Goal: Task Accomplishment & Management: Complete application form

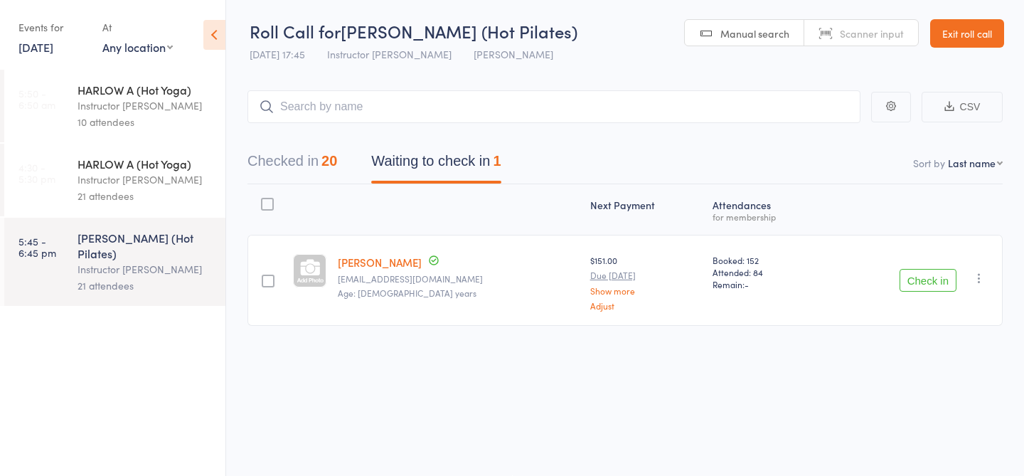
click at [194, 173] on div "Instructor [PERSON_NAME]" at bounding box center [146, 179] width 136 height 16
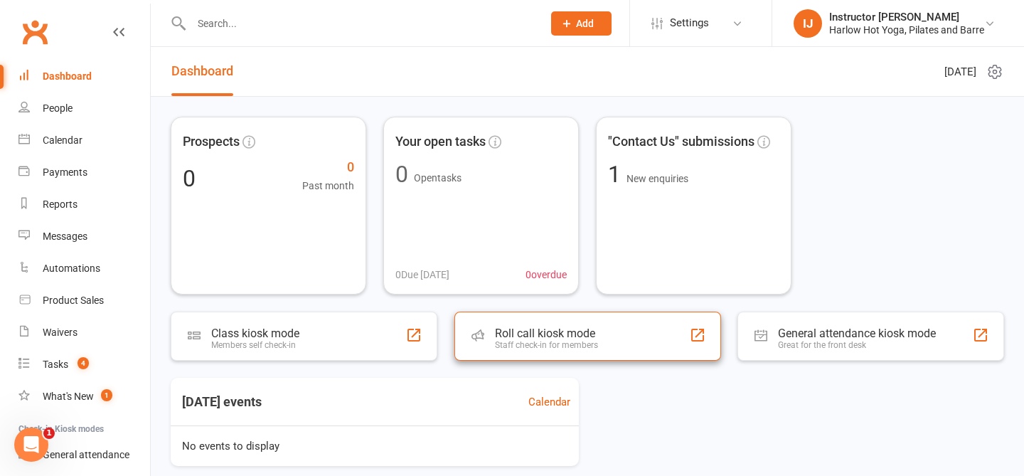
click at [552, 348] on div "Staff check-in for members" at bounding box center [546, 345] width 103 height 10
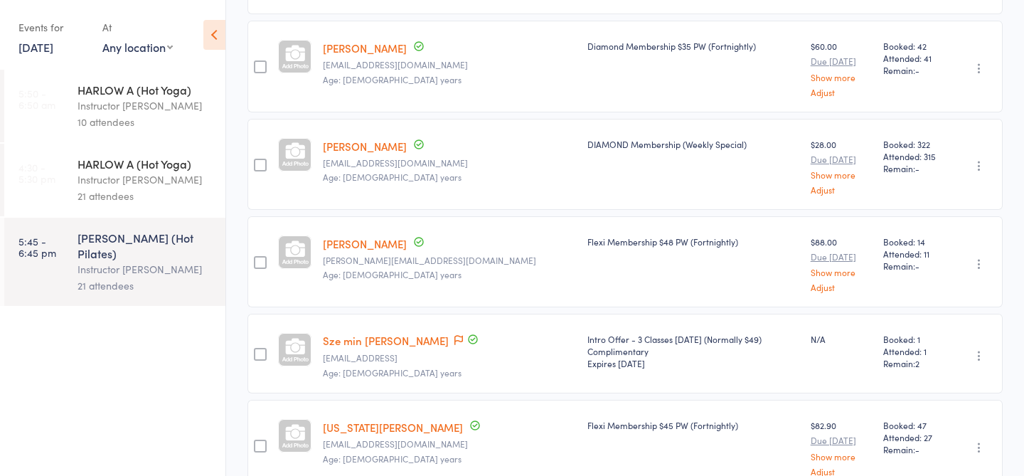
scroll to position [1152, 0]
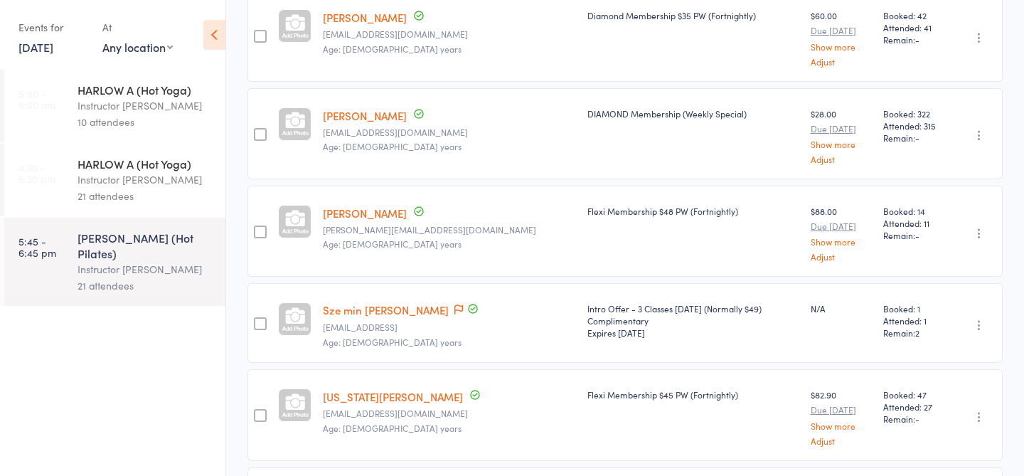
click at [368, 302] on link "Sze min [PERSON_NAME]" at bounding box center [386, 309] width 126 height 15
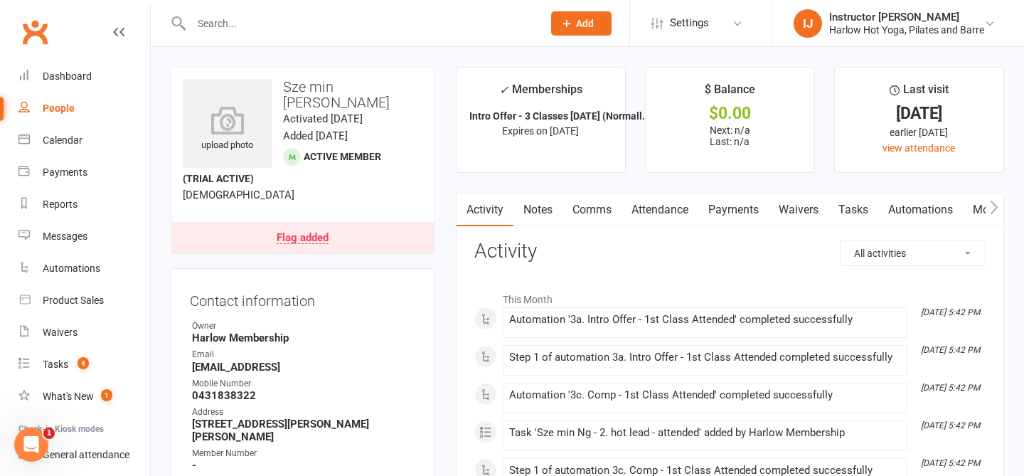
click at [544, 216] on link "Notes" at bounding box center [538, 209] width 49 height 33
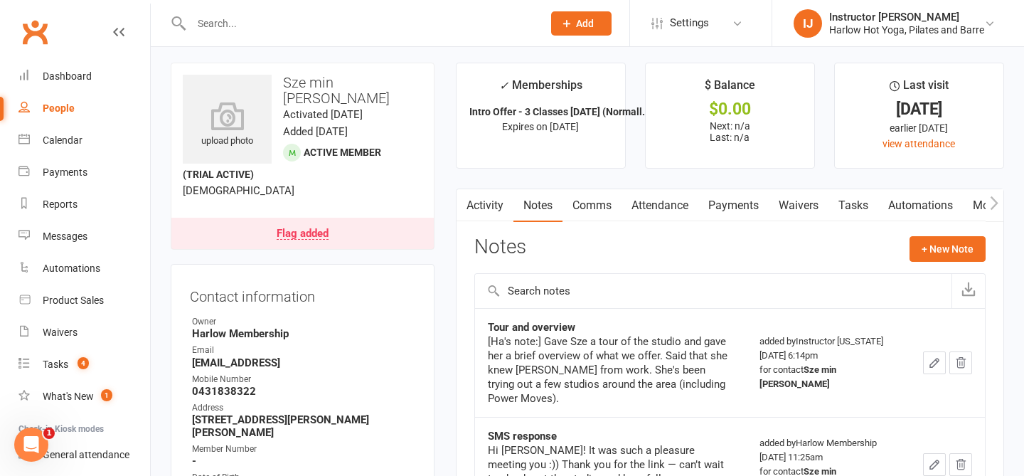
scroll to position [7, 0]
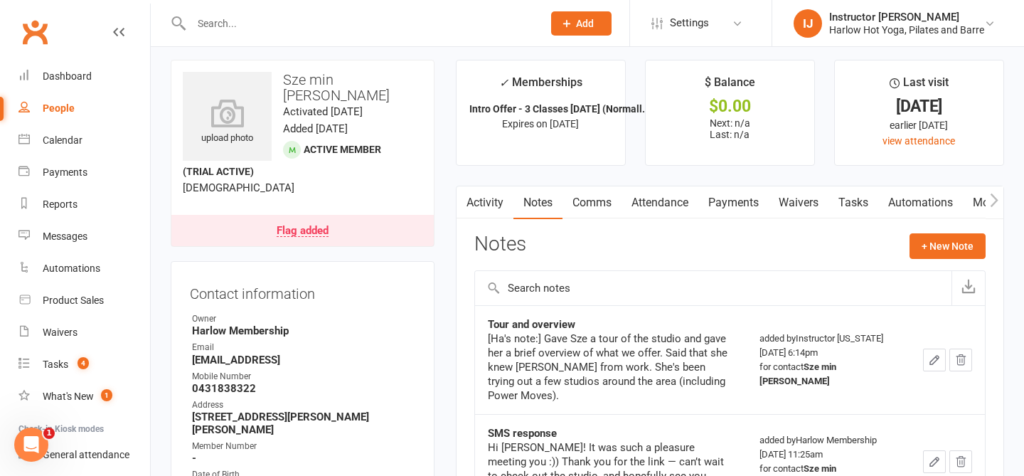
drag, startPoint x: 519, startPoint y: 122, endPoint x: 615, endPoint y: 124, distance: 96.1
click at [615, 124] on li "✓ Memberships Intro Offer - 3 Classes in 7 Days (Normall... Expires on 23rd Sep…" at bounding box center [541, 113] width 170 height 106
click at [616, 153] on li "✓ Memberships Intro Offer - 3 Classes in 7 Days (Normall... Expires on 23rd Sep…" at bounding box center [541, 113] width 170 height 106
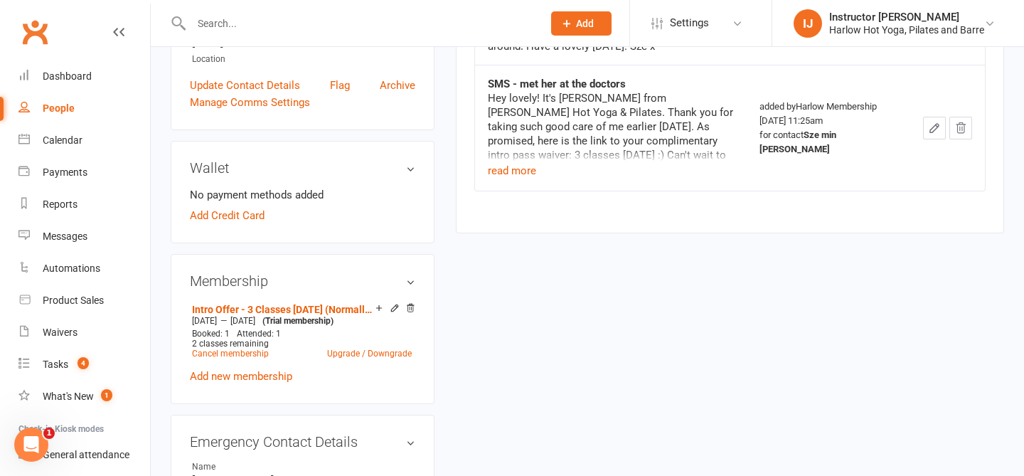
scroll to position [475, 0]
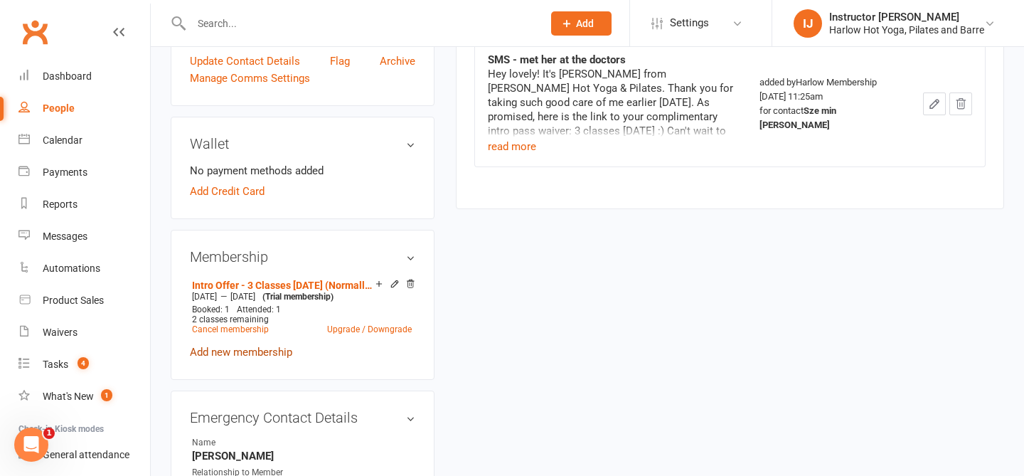
click at [267, 351] on link "Add new membership" at bounding box center [241, 352] width 102 height 13
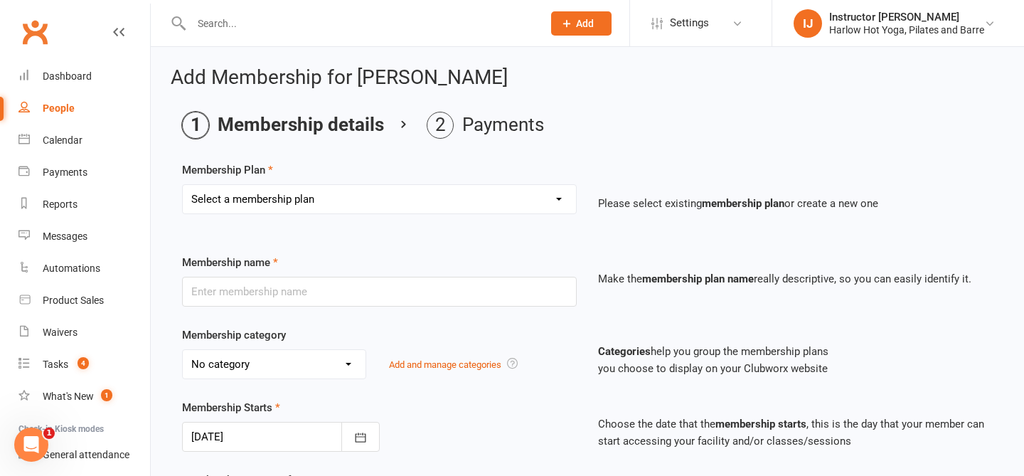
click at [437, 201] on select "Select a membership plan Create new Membership Plan Shared Class Pass Harlow Gi…" at bounding box center [379, 199] width 393 height 28
select select "12"
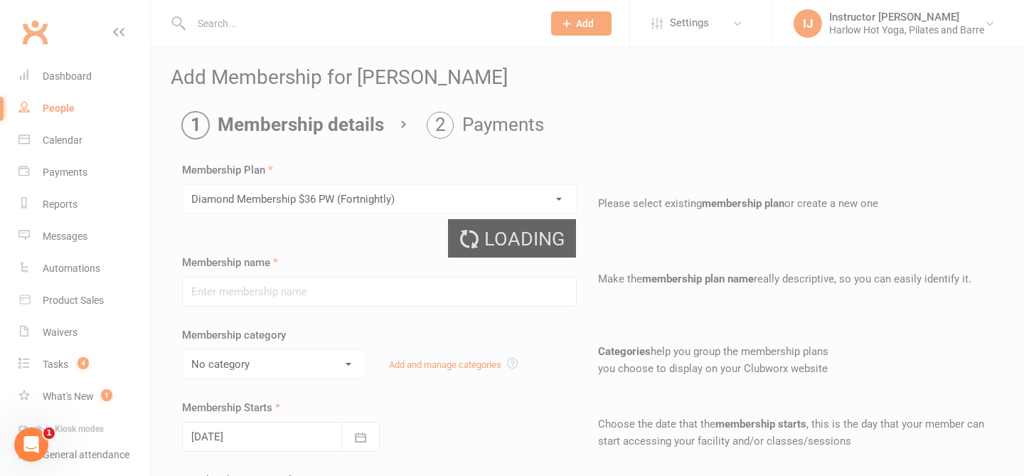
type input "Diamond Membership $36 PW (Fortnightly)"
select select "7"
type input "0"
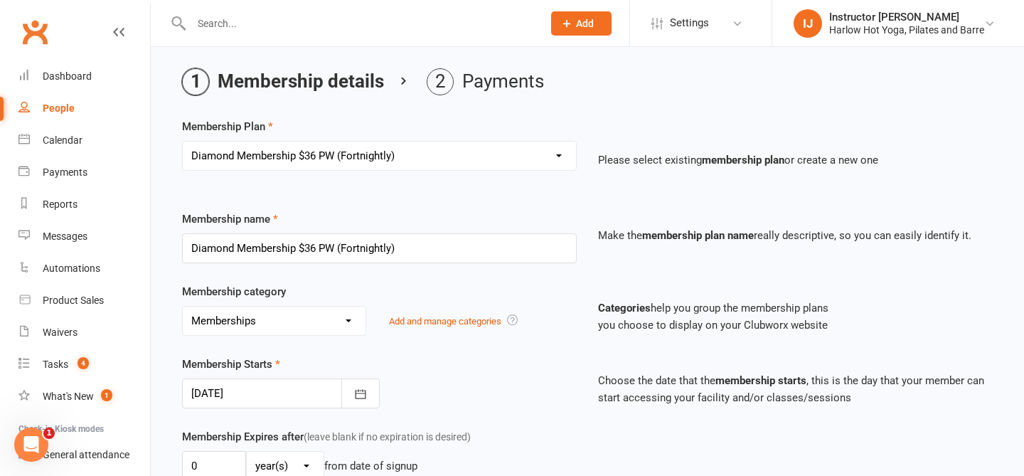
scroll to position [71, 0]
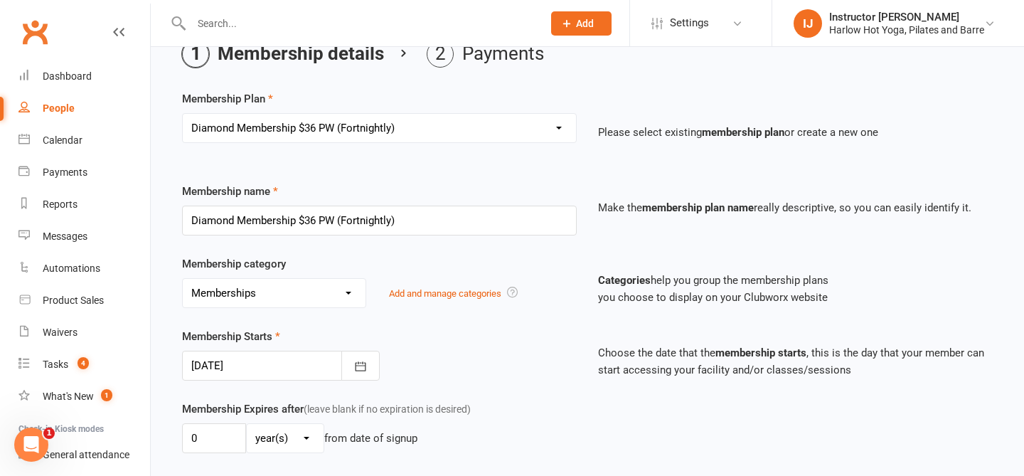
click at [254, 376] on div at bounding box center [281, 366] width 198 height 30
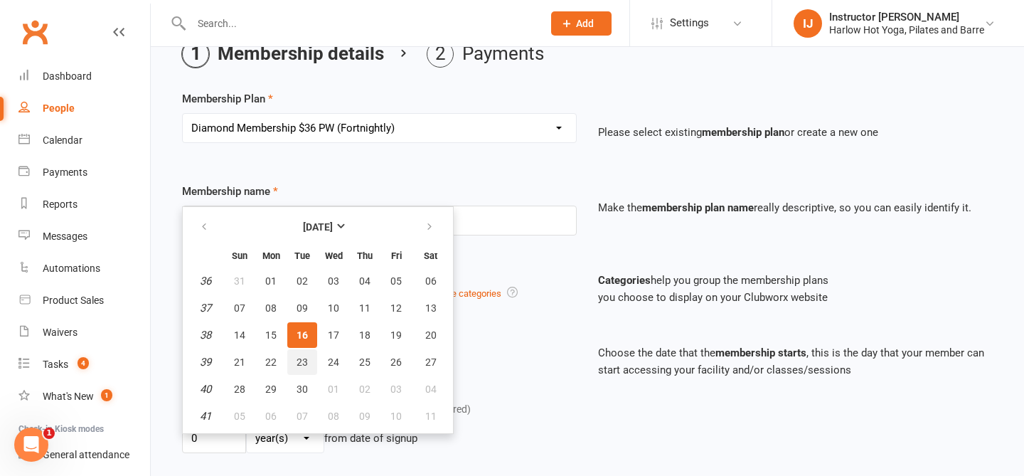
click at [304, 361] on span "23" at bounding box center [302, 361] width 11 height 11
type input "23 Sep 2025"
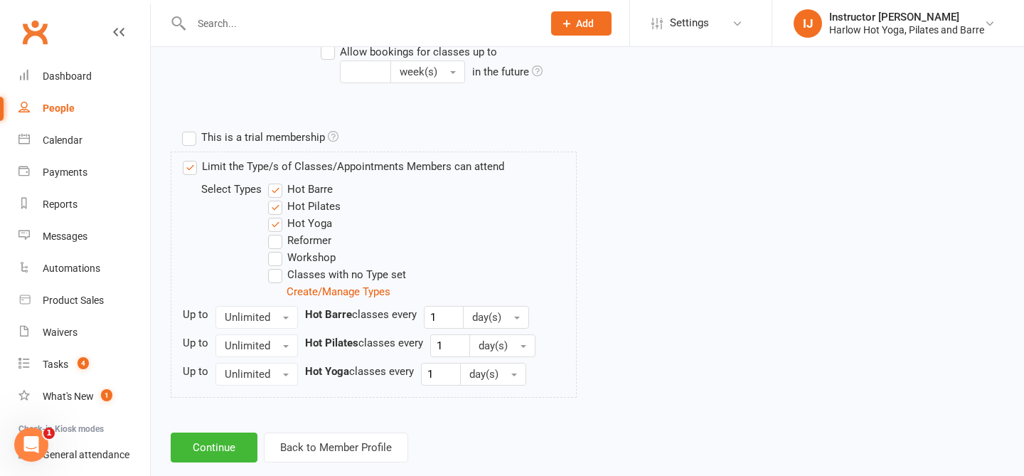
scroll to position [657, 0]
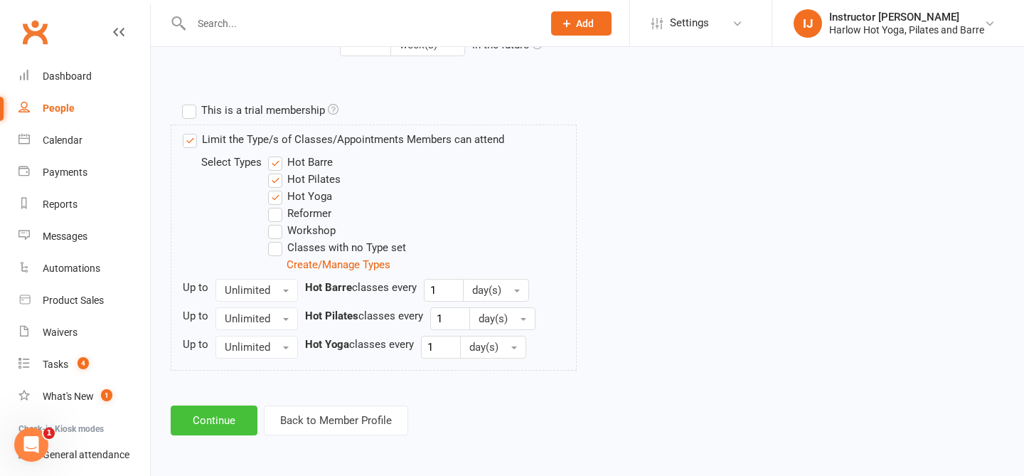
click at [231, 418] on button "Continue" at bounding box center [214, 420] width 87 height 30
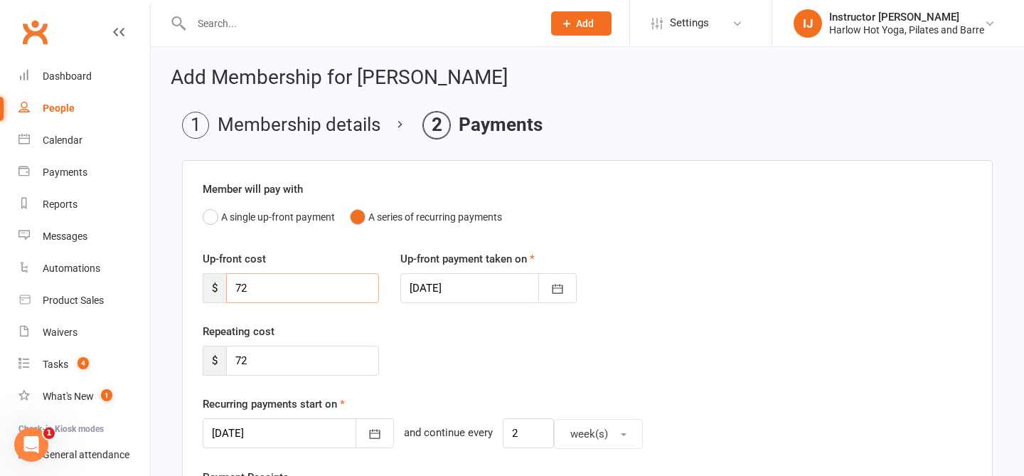
drag, startPoint x: 329, startPoint y: 290, endPoint x: 237, endPoint y: 270, distance: 94.5
click at [238, 270] on div "Up-front cost $ 72" at bounding box center [291, 276] width 198 height 53
type input "64"
drag, startPoint x: 278, startPoint y: 367, endPoint x: 195, endPoint y: 367, distance: 83.2
click at [195, 367] on div "Repeating cost $ 72" at bounding box center [291, 349] width 198 height 53
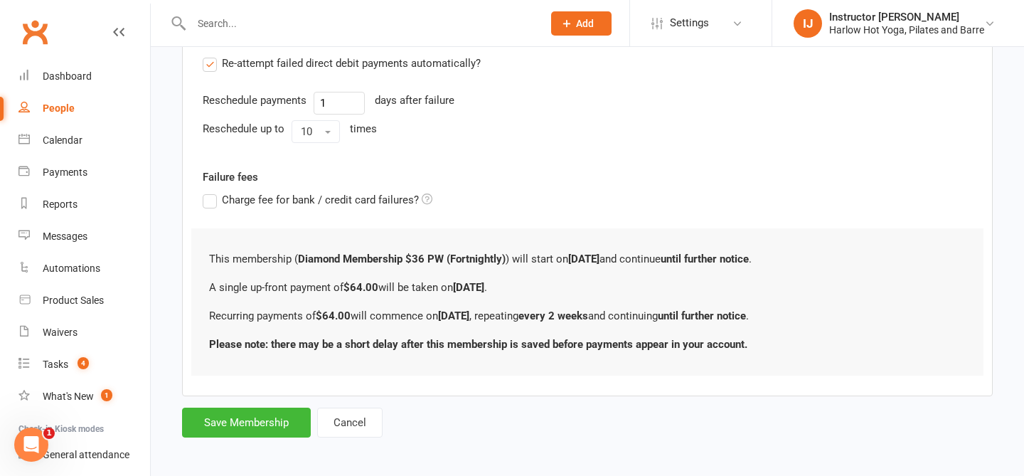
scroll to position [530, 0]
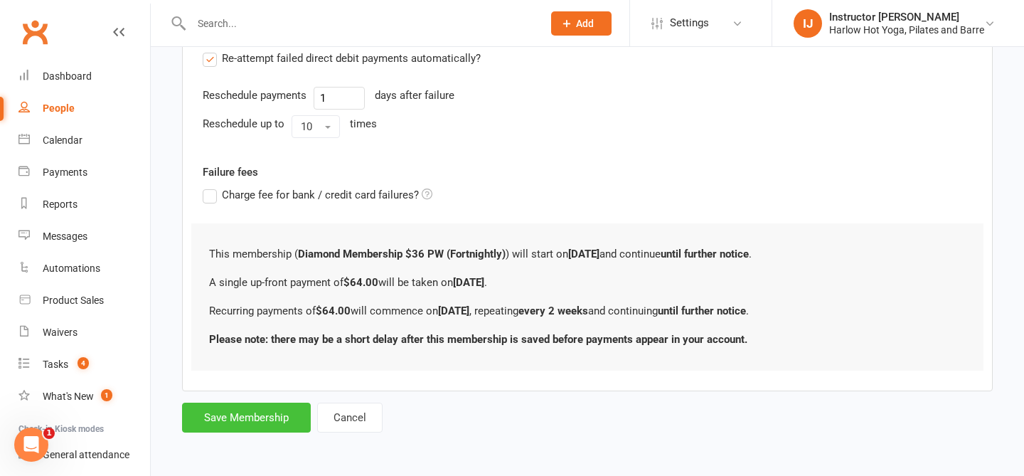
type input "64"
click at [281, 425] on button "Save Membership" at bounding box center [246, 418] width 129 height 30
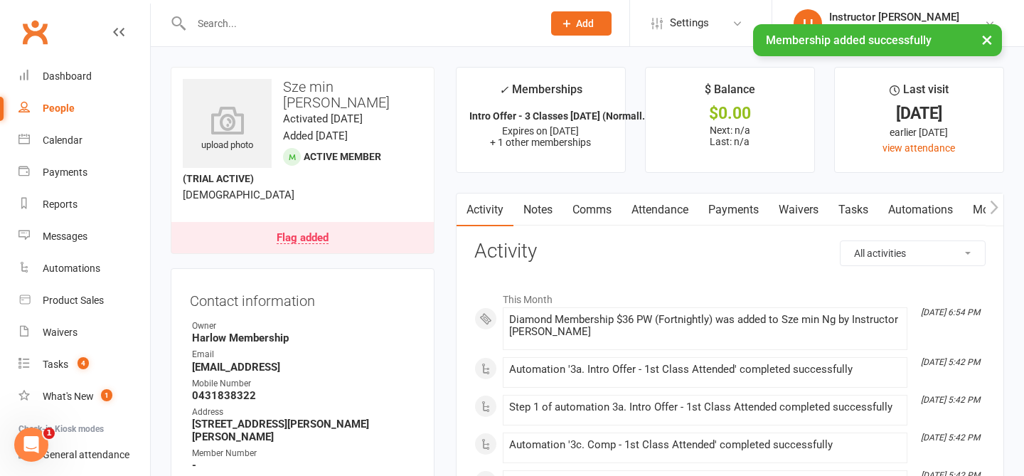
click at [990, 42] on button "×" at bounding box center [988, 39] width 26 height 31
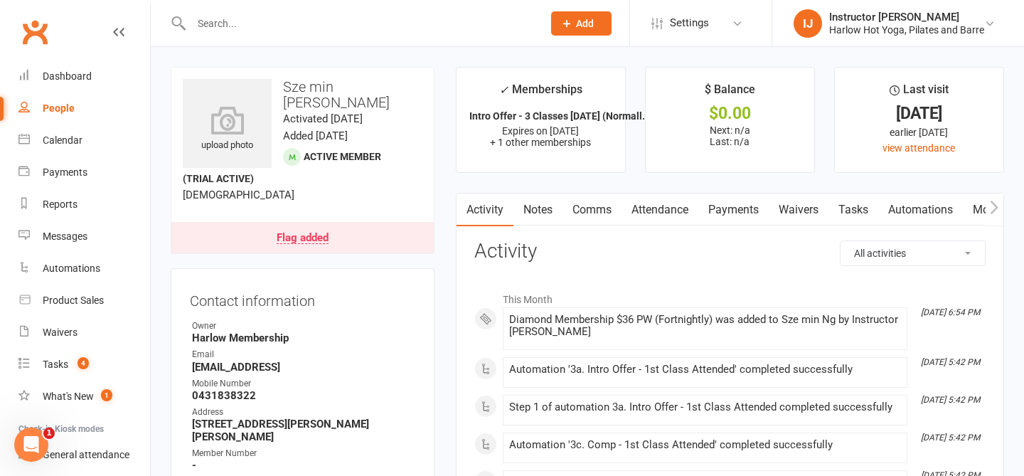
click at [547, 214] on link "Notes" at bounding box center [538, 209] width 49 height 33
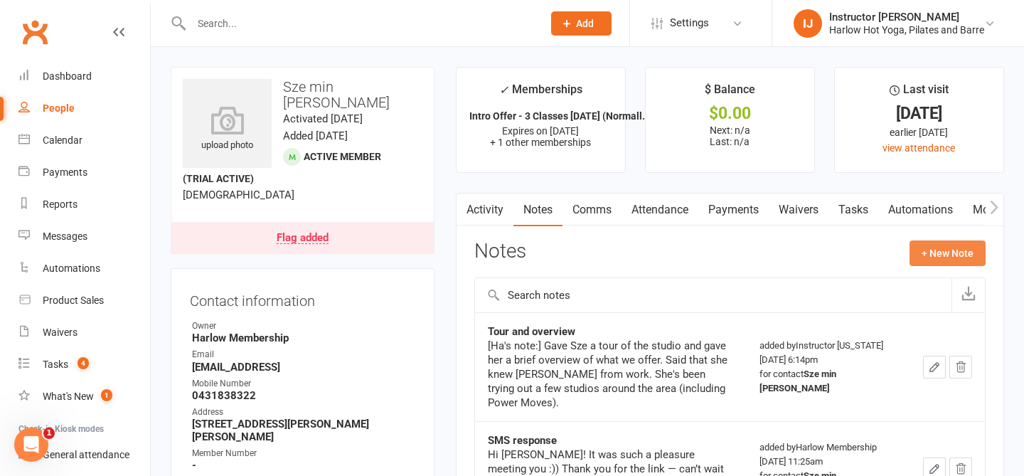
click at [929, 265] on button "+ New Note" at bounding box center [948, 253] width 76 height 26
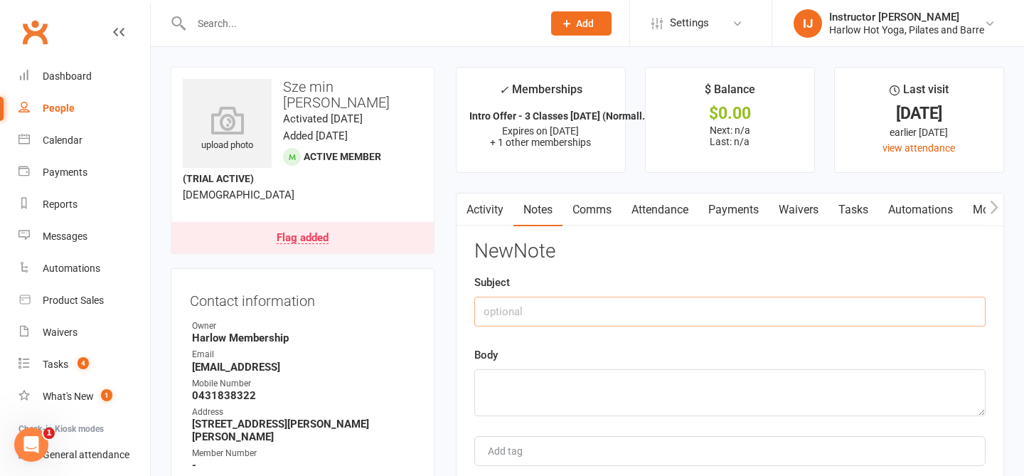
click at [636, 314] on input "text" at bounding box center [729, 312] width 511 height 30
type input "Signed up to diamond ($4/week discount)"
click at [574, 397] on textarea at bounding box center [729, 392] width 511 height 47
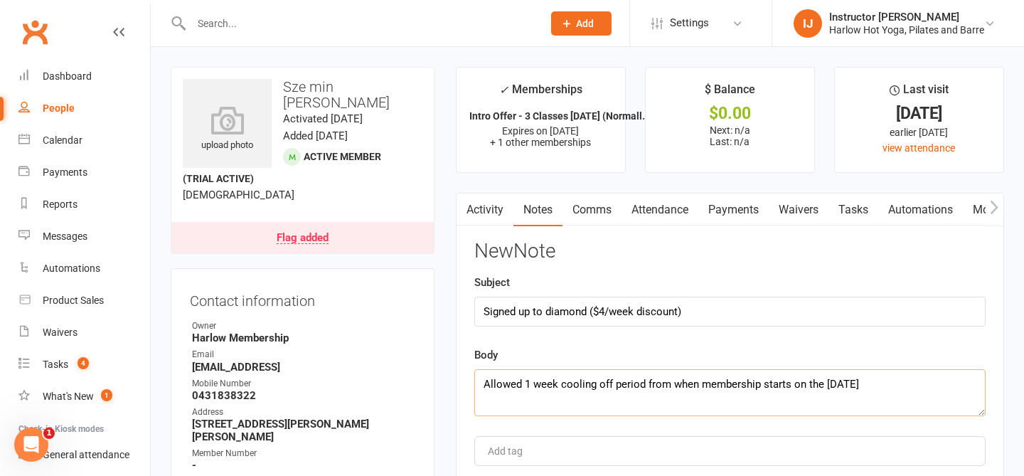
click at [852, 389] on textarea "Allowed 1 week cooling off period from when membership starts on the 23rd sept." at bounding box center [729, 392] width 511 height 47
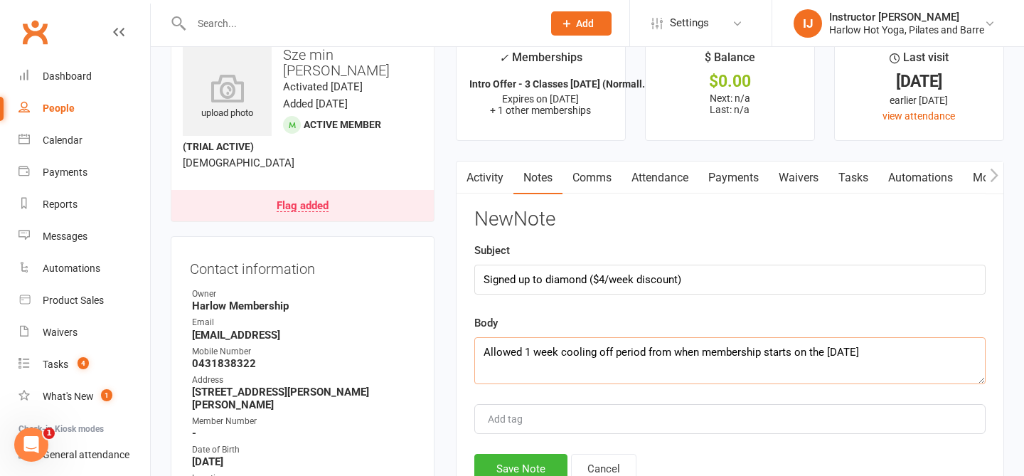
scroll to position [42, 0]
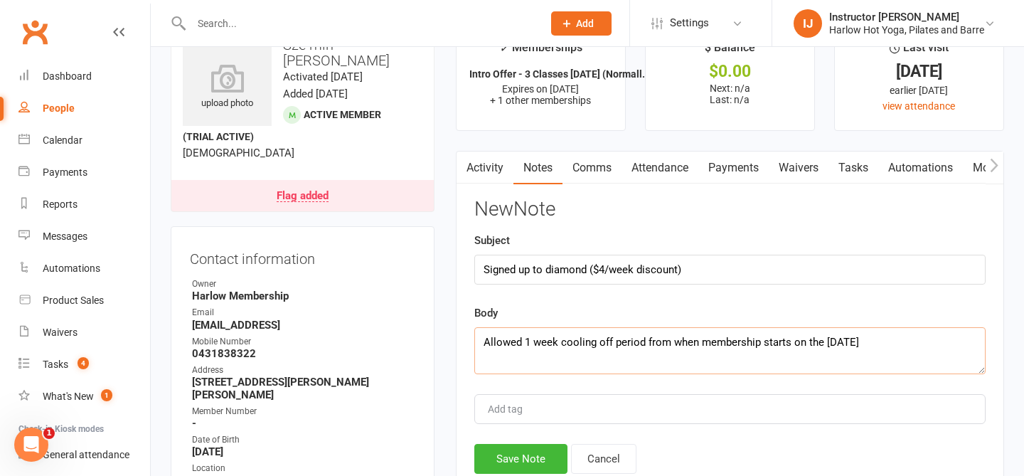
click at [566, 364] on textarea "Allowed 1 week cooling off period from when membership starts on the 23rd Sept." at bounding box center [729, 350] width 511 height 47
type textarea "Allowed 1 week cooling off period from when membership starts on the 23rd Sept."
click at [534, 460] on button "Save Note" at bounding box center [520, 459] width 93 height 30
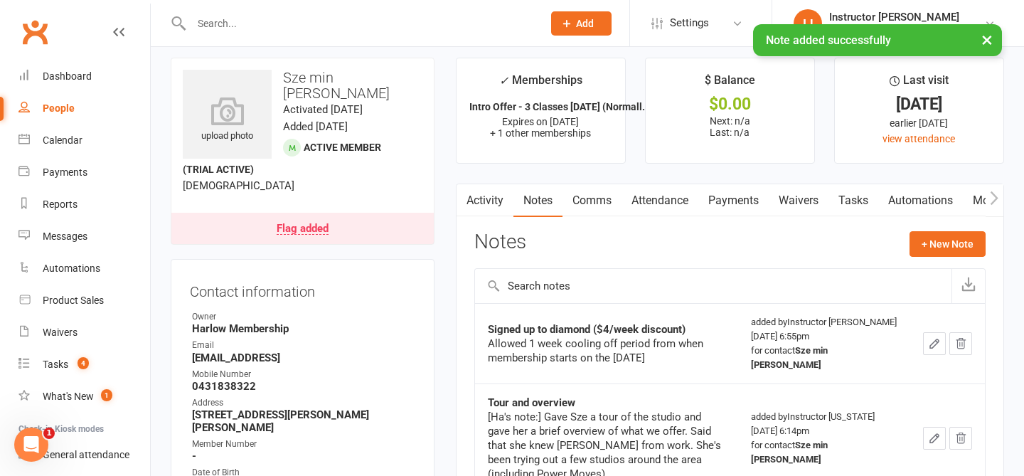
scroll to position [0, 0]
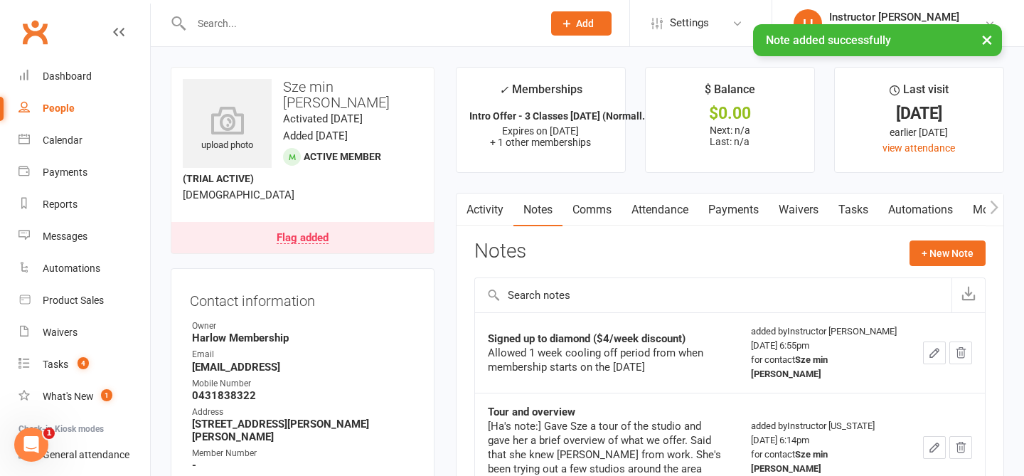
click at [987, 41] on button "×" at bounding box center [988, 39] width 26 height 31
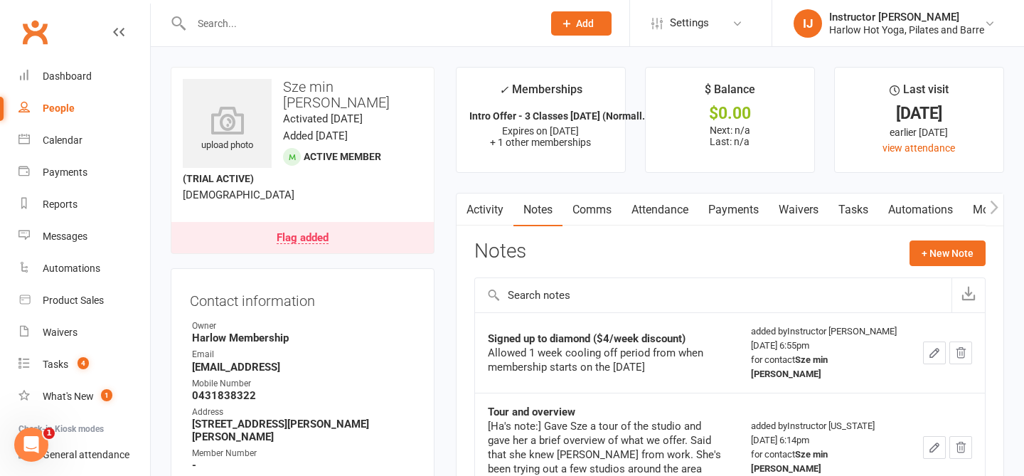
click at [932, 349] on icon "button" at bounding box center [934, 353] width 9 height 9
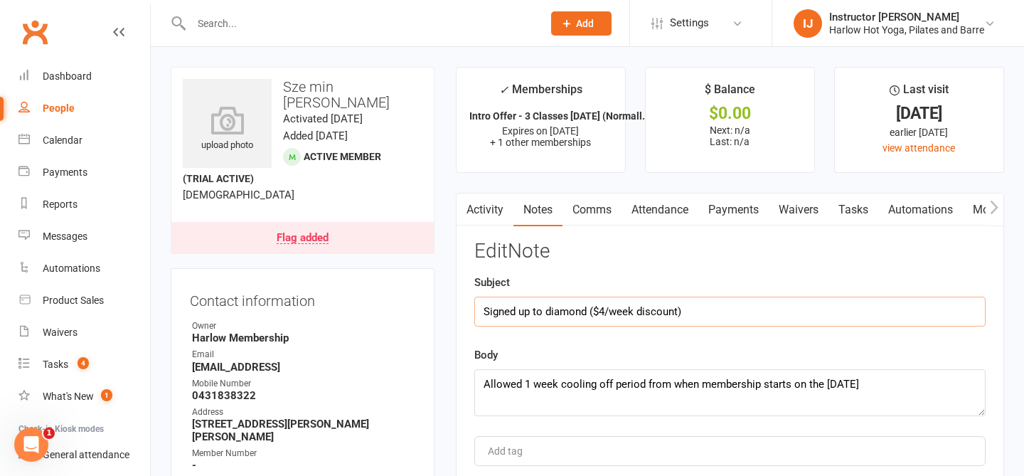
click at [709, 311] on input "Signed up to diamond ($4/week discount)" at bounding box center [729, 312] width 511 height 30
type input "Signed up to diamond ($4/week discount) :)"
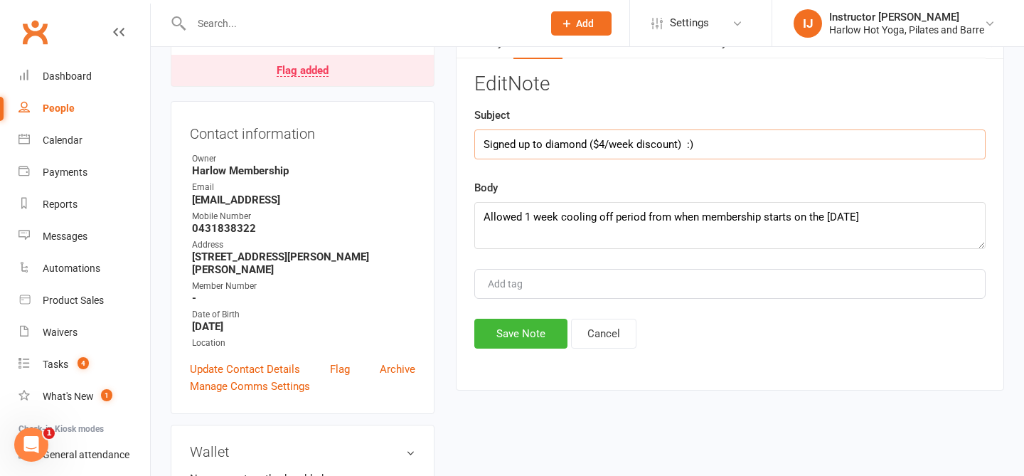
scroll to position [181, 0]
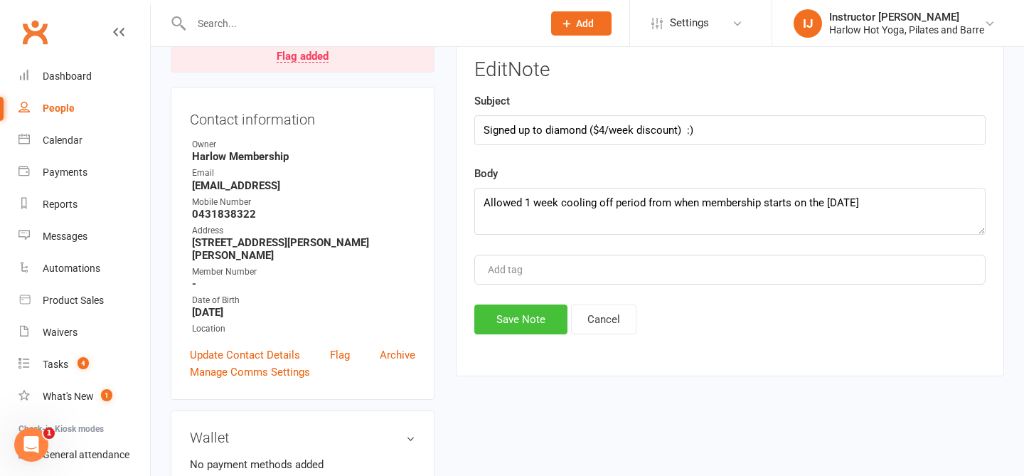
click at [552, 317] on button "Save Note" at bounding box center [520, 319] width 93 height 30
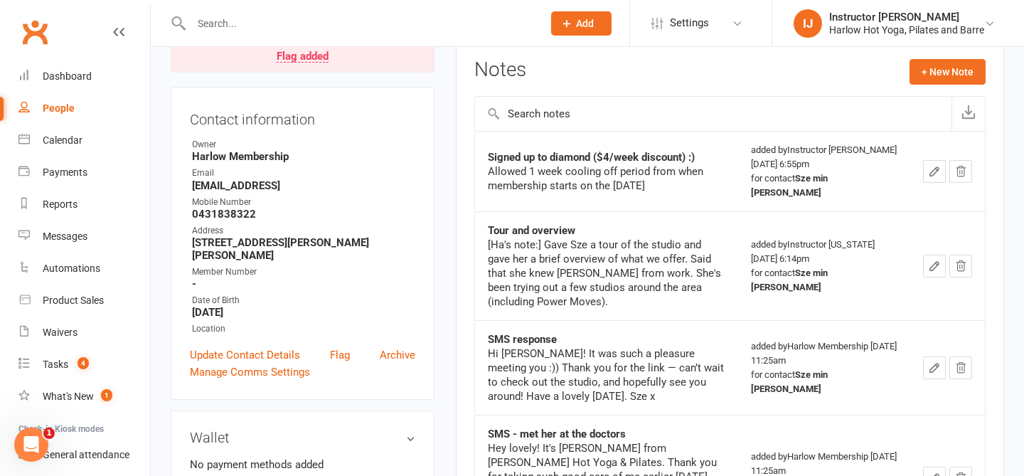
scroll to position [9, 0]
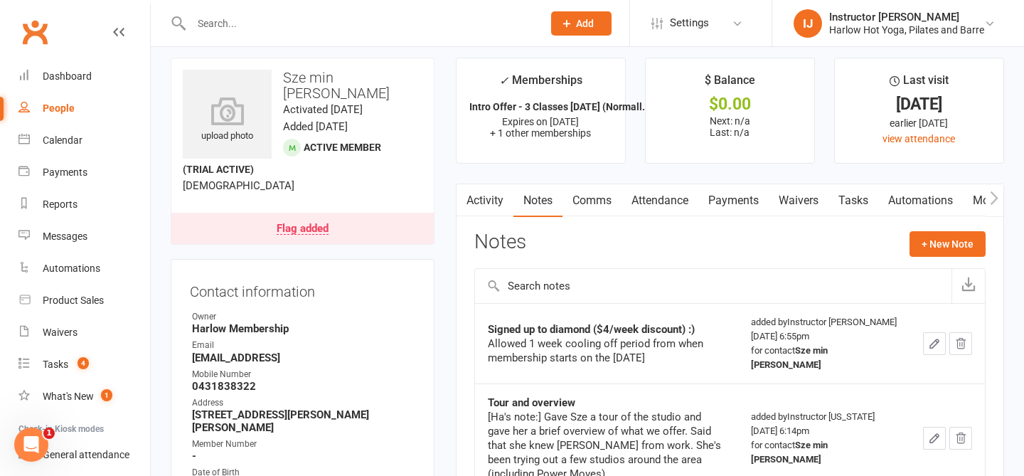
click at [472, 192] on button "button" at bounding box center [466, 200] width 18 height 32
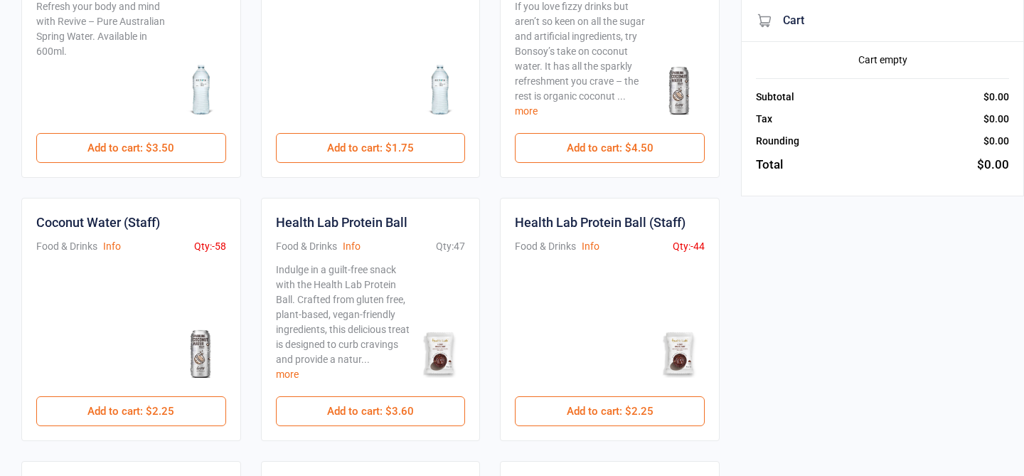
scroll to position [174, 0]
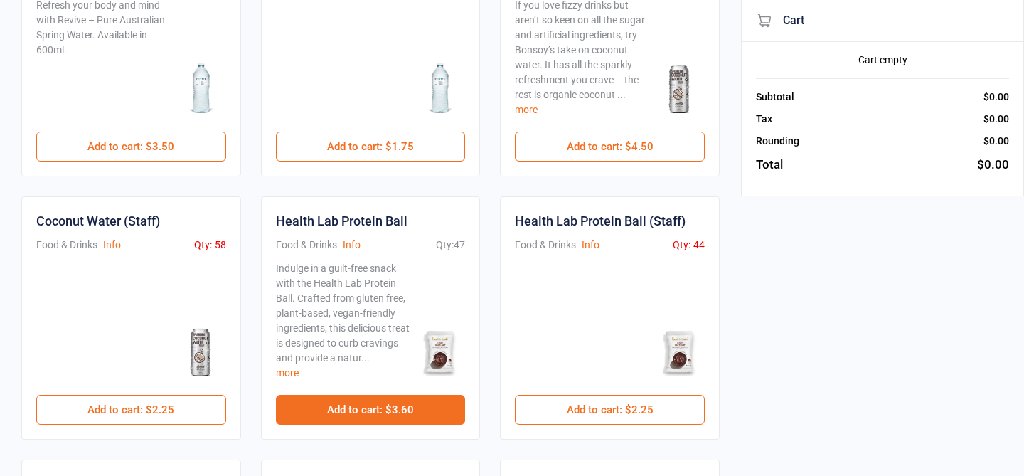
click at [359, 417] on button "Add to cart : $3.60" at bounding box center [371, 410] width 190 height 30
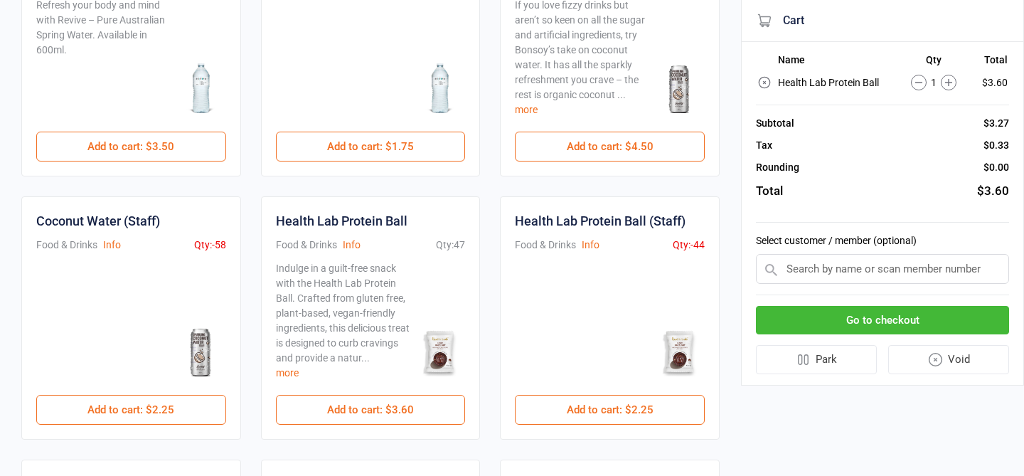
click at [879, 316] on button "Go to checkout" at bounding box center [882, 320] width 253 height 29
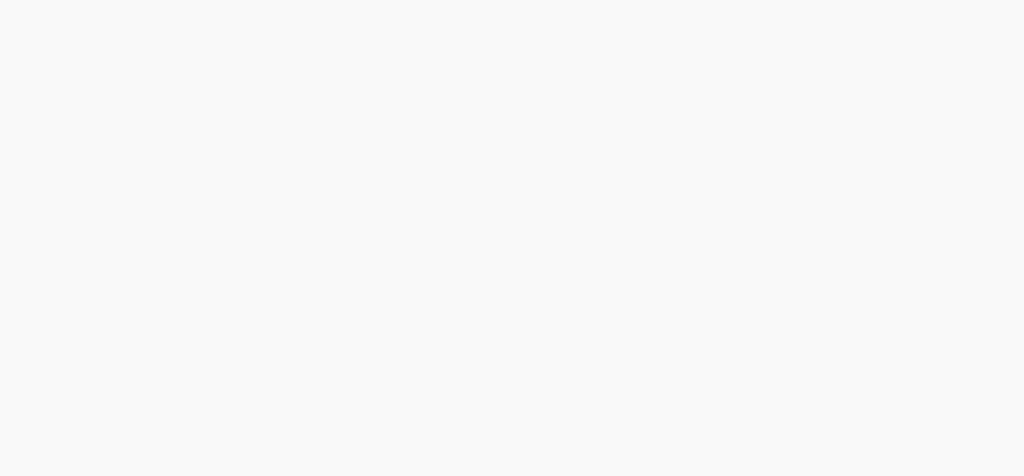
scroll to position [37, 0]
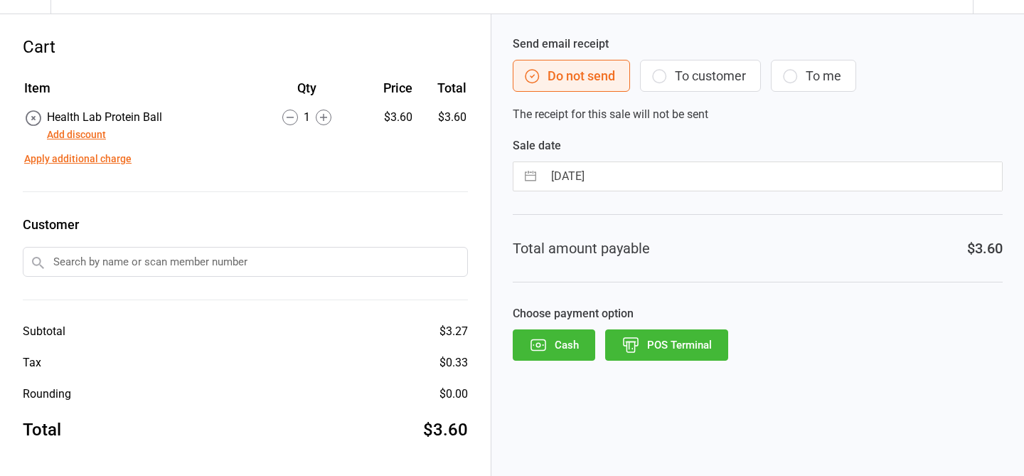
click at [682, 346] on button "POS Terminal" at bounding box center [666, 344] width 123 height 31
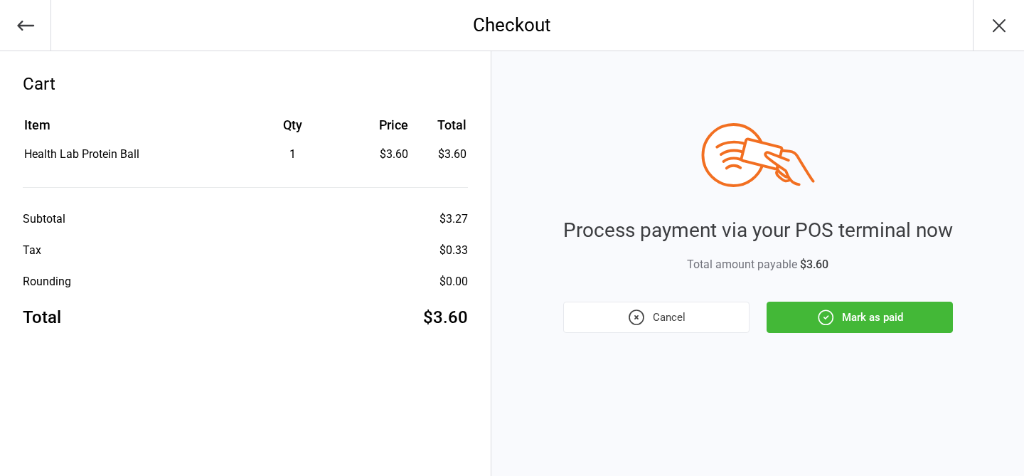
click at [893, 319] on button "Mark as paid" at bounding box center [860, 317] width 186 height 31
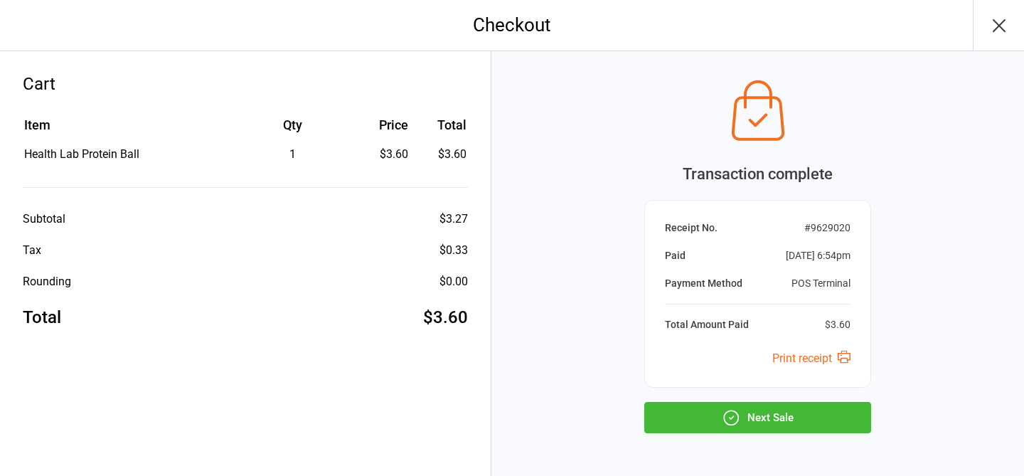
click at [789, 415] on button "Next Sale" at bounding box center [758, 417] width 227 height 31
